Goal: Complete application form

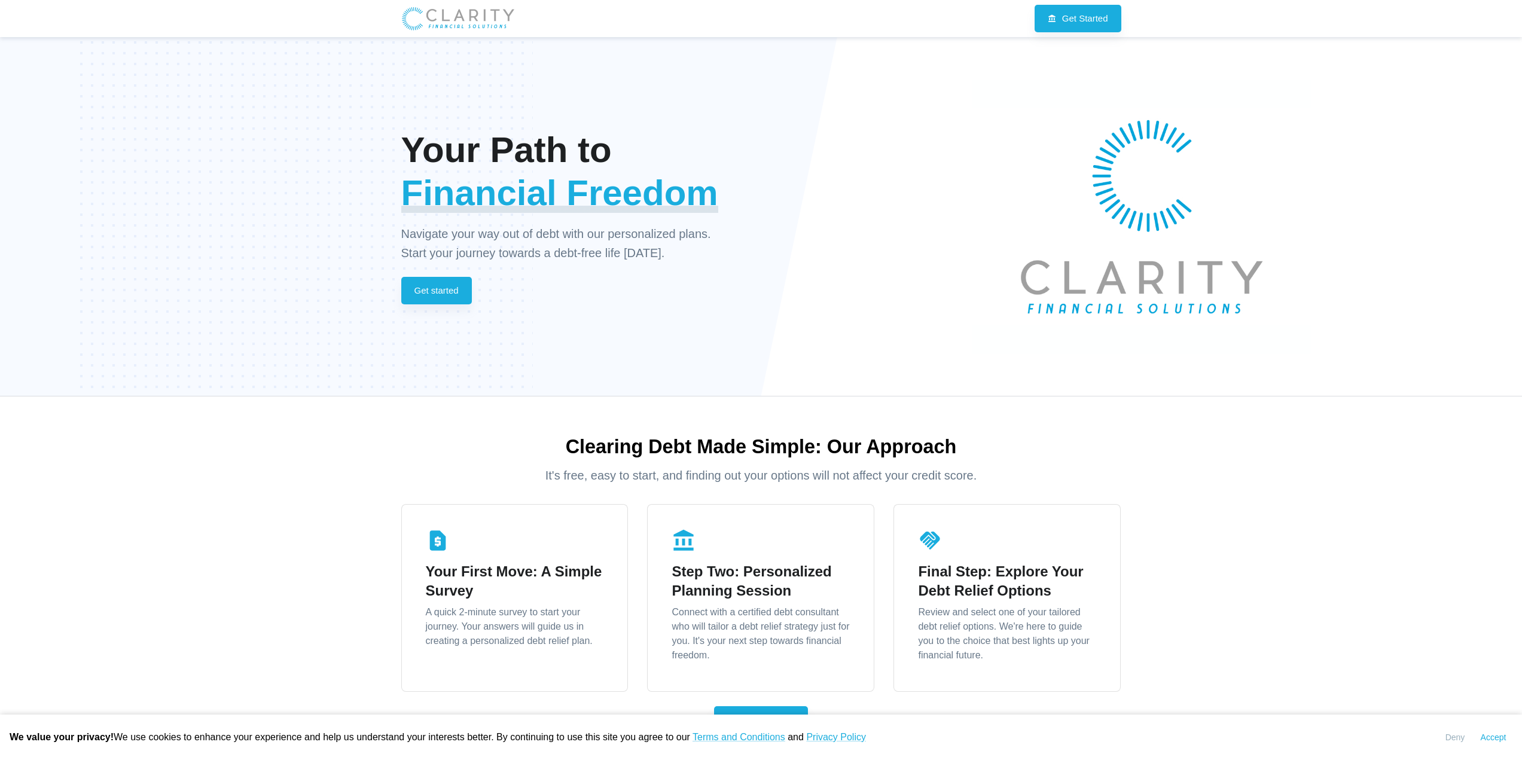
scroll to position [239, 0]
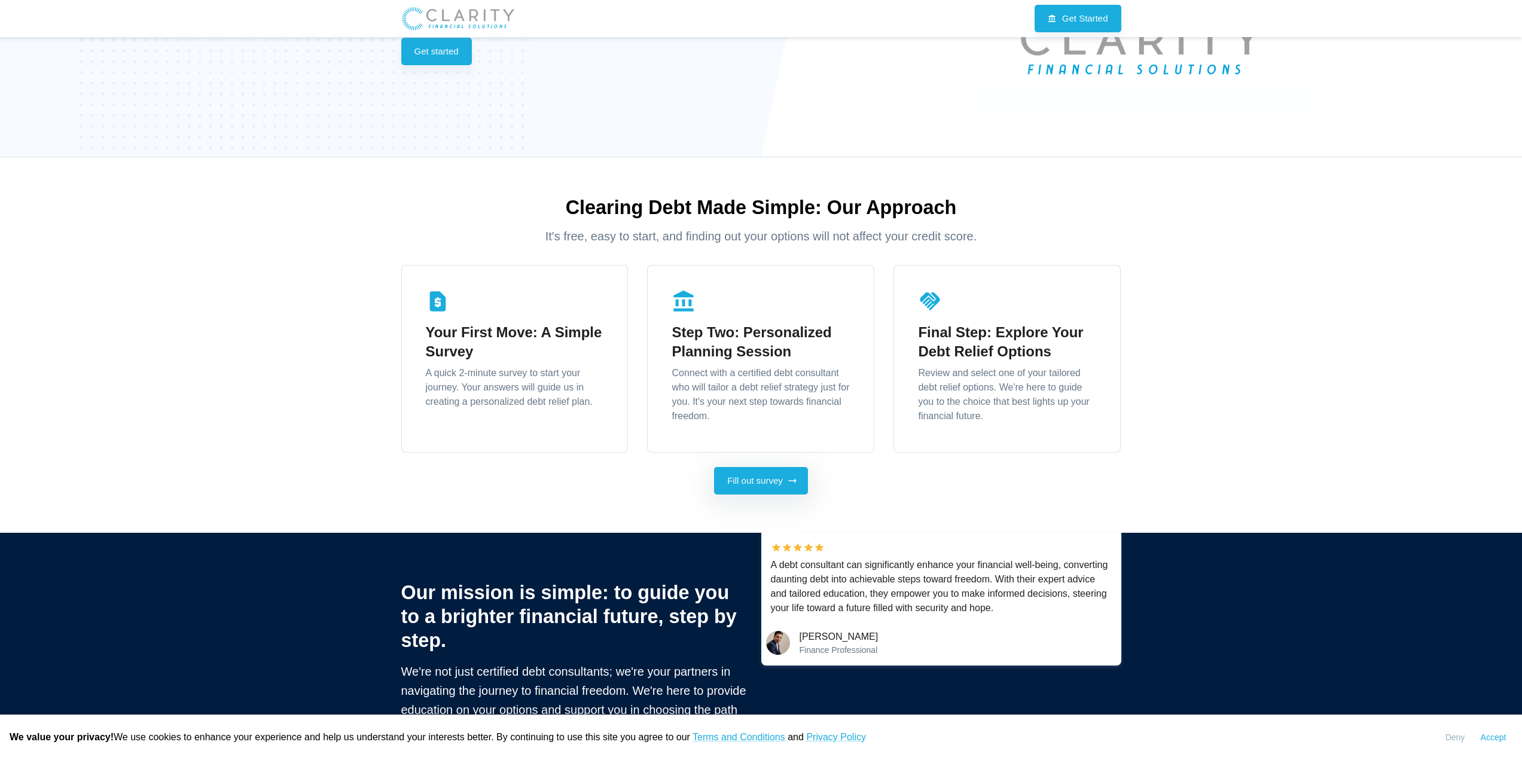
click at [745, 481] on link "Fill out survey" at bounding box center [761, 481] width 94 height 28
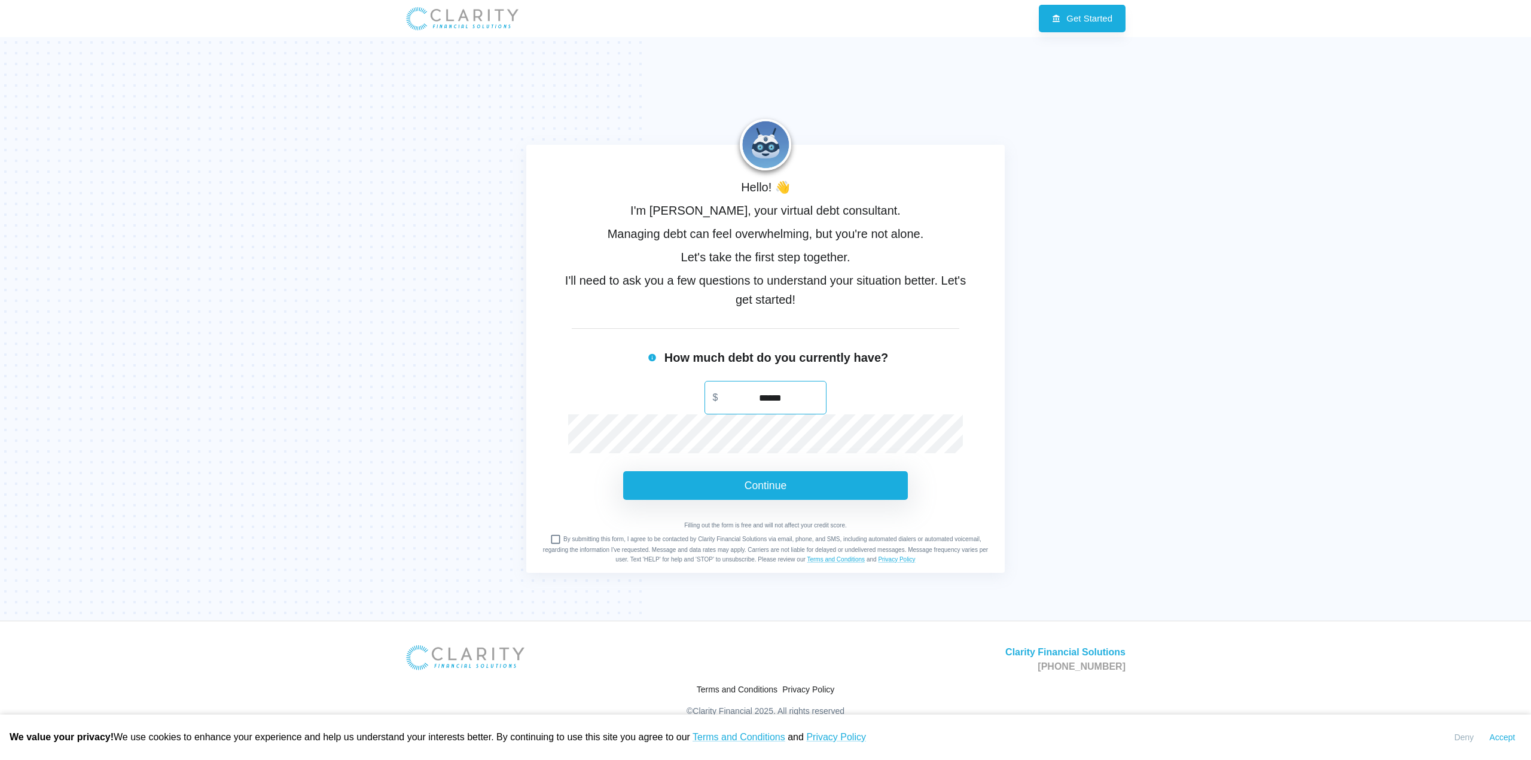
click at [770, 482] on button "Continue" at bounding box center [765, 485] width 285 height 29
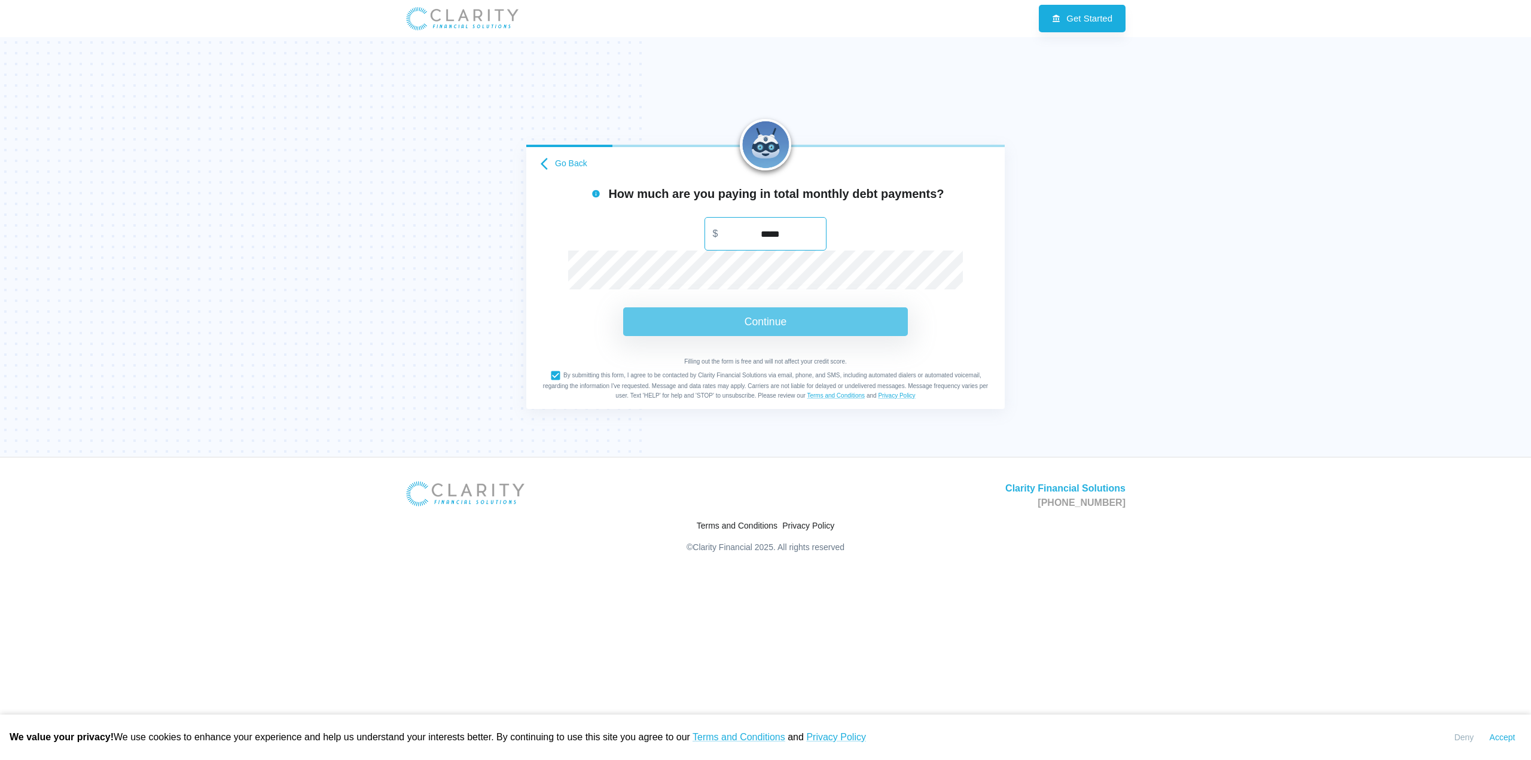
click at [811, 318] on button "Continue" at bounding box center [765, 321] width 285 height 29
